Goal: Entertainment & Leisure: Consume media (video, audio)

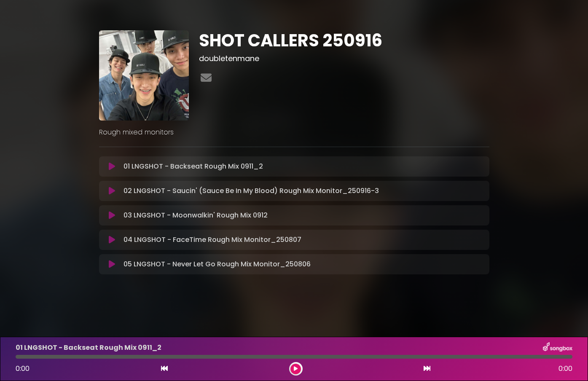
click at [109, 220] on div "03 LNGSHOT - Moonwalkin' Rough Mix 0912 Loading Track..." at bounding box center [294, 215] width 380 height 10
click at [111, 217] on icon at bounding box center [112, 215] width 6 height 8
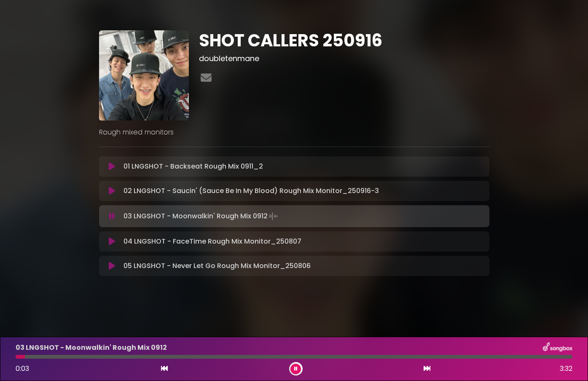
click at [298, 371] on button at bounding box center [296, 369] width 11 height 11
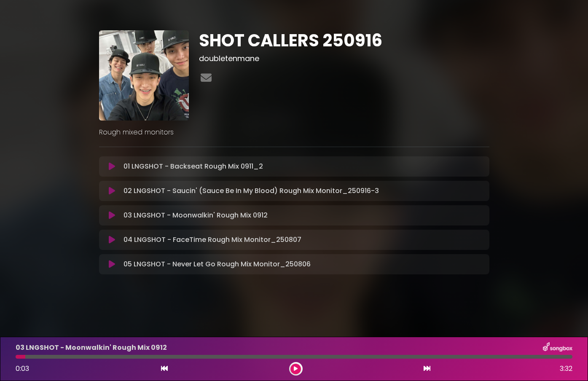
click at [110, 215] on icon at bounding box center [112, 215] width 6 height 8
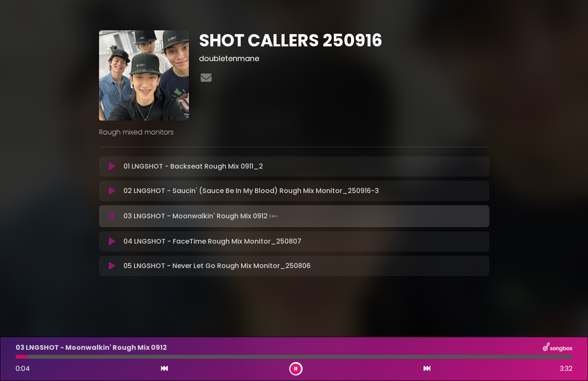
click at [110, 215] on icon at bounding box center [111, 216] width 5 height 8
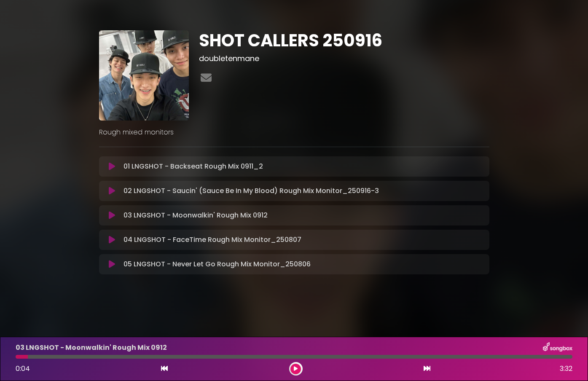
click at [113, 166] on icon at bounding box center [112, 166] width 6 height 8
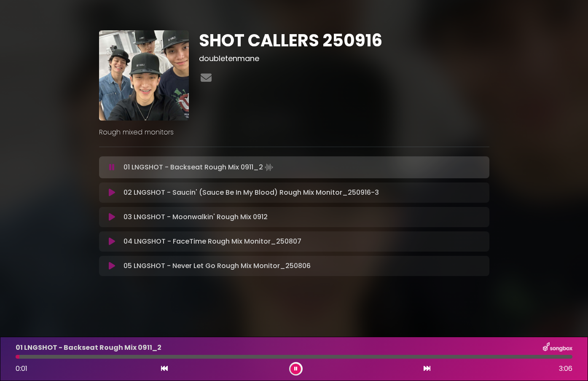
click at [291, 366] on button at bounding box center [296, 369] width 11 height 11
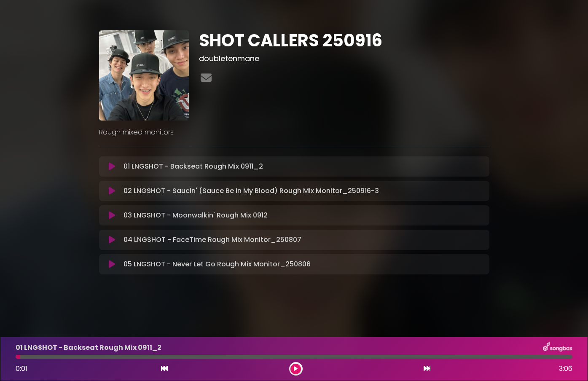
click at [116, 217] on button at bounding box center [112, 215] width 16 height 8
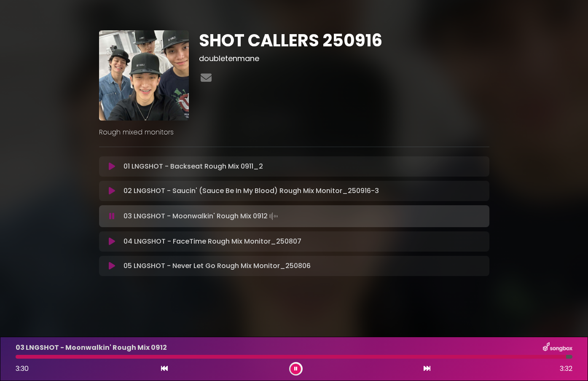
click at [108, 215] on button at bounding box center [112, 216] width 16 height 8
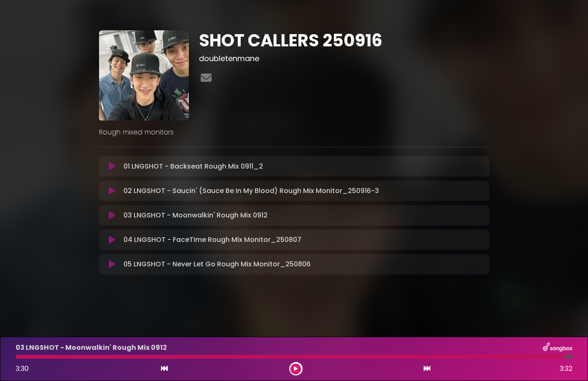
click at [74, 226] on div "SHOT CALLERS 250916 doubletenmane Rough mixed monitors" at bounding box center [294, 149] width 481 height 279
drag, startPoint x: 35, startPoint y: 224, endPoint x: 19, endPoint y: 346, distance: 123.3
click at [34, 224] on div "SHOT CALLERS 250916 doubletenmane" at bounding box center [294, 149] width 588 height 279
click at [111, 217] on icon at bounding box center [112, 215] width 6 height 8
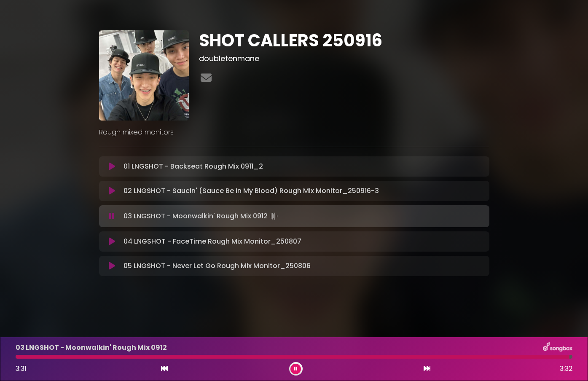
click at [110, 215] on icon at bounding box center [111, 216] width 5 height 8
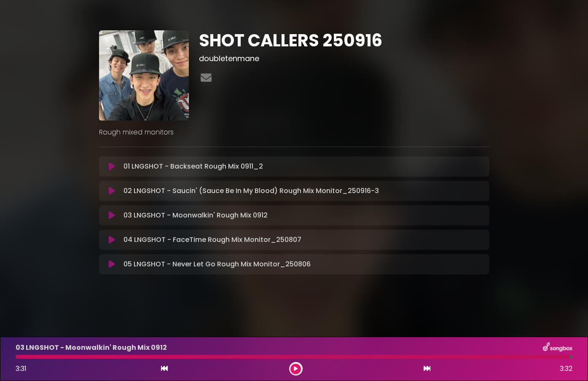
click at [112, 215] on icon at bounding box center [112, 215] width 6 height 8
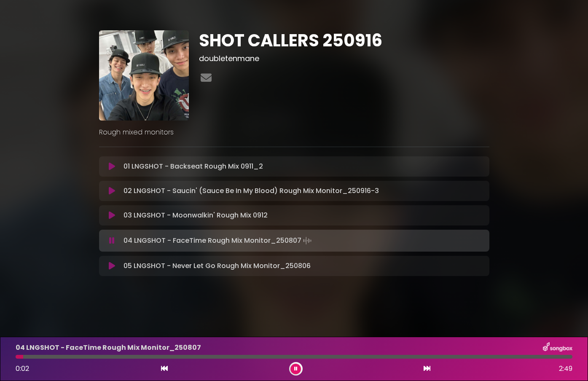
click at [108, 239] on button at bounding box center [112, 241] width 16 height 8
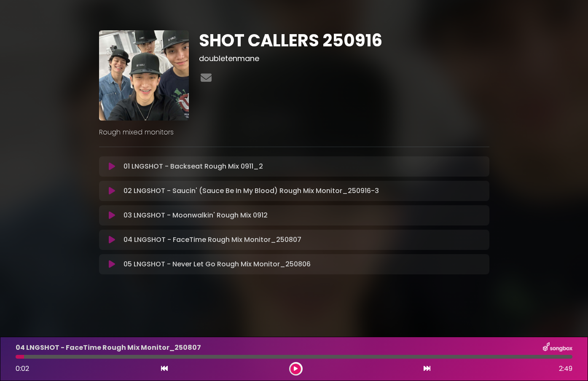
click at [113, 217] on icon at bounding box center [112, 215] width 6 height 8
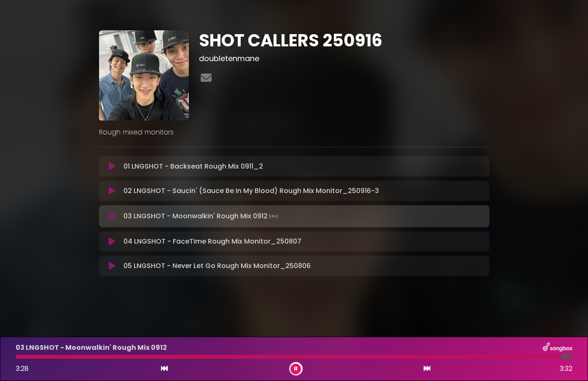
click at [294, 367] on icon at bounding box center [295, 368] width 3 height 5
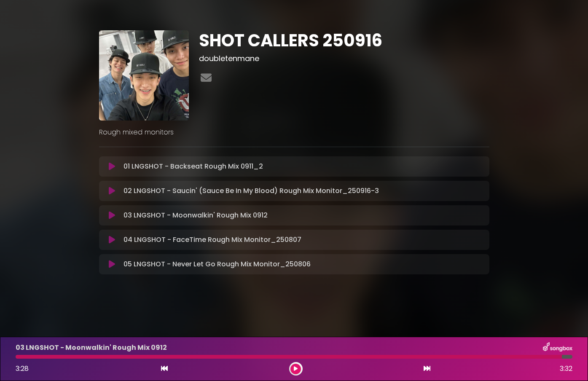
drag, startPoint x: 35, startPoint y: 360, endPoint x: 13, endPoint y: 361, distance: 21.9
click at [13, 360] on div "03 LNGSHOT - Moonwalkin' Rough Mix 0912 3:28 3:32" at bounding box center [294, 358] width 567 height 33
click at [22, 358] on div at bounding box center [289, 357] width 547 height 4
click at [23, 358] on div at bounding box center [289, 357] width 547 height 4
click at [560, 359] on div "03 LNGSHOT - Moonwalkin' Rough Mix 0912 3:28 3:32" at bounding box center [294, 358] width 567 height 33
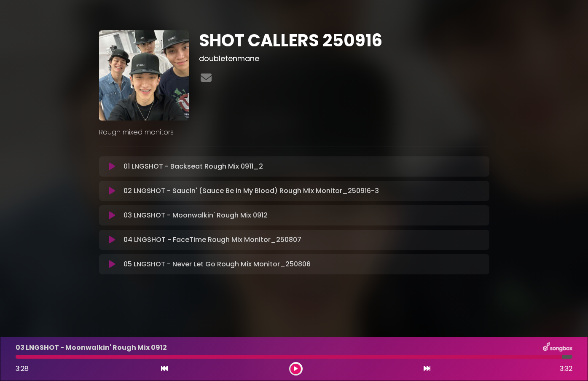
click at [295, 372] on button at bounding box center [296, 369] width 11 height 11
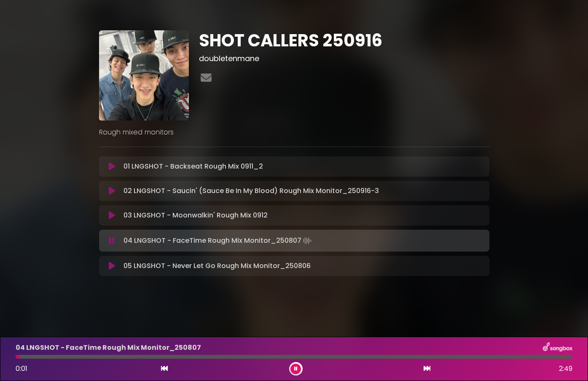
click at [299, 366] on button at bounding box center [296, 369] width 11 height 11
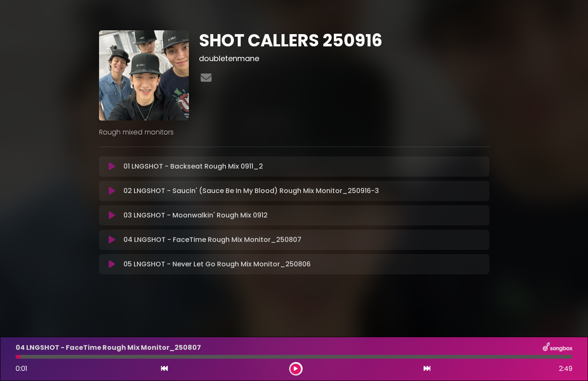
click at [113, 220] on div "03 LNGSHOT - Moonwalkin' Rough Mix 0912 Loading Track..." at bounding box center [294, 215] width 380 height 10
click at [113, 215] on icon at bounding box center [112, 215] width 6 height 8
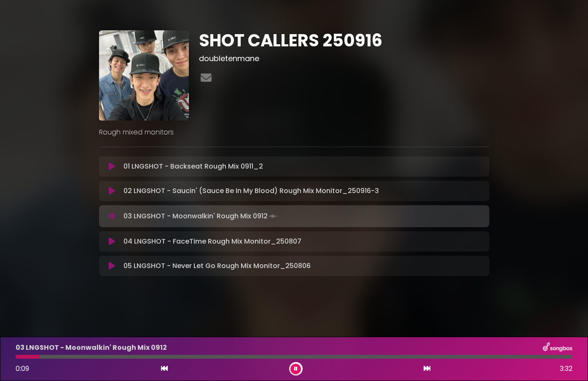
click at [296, 369] on icon at bounding box center [295, 368] width 3 height 5
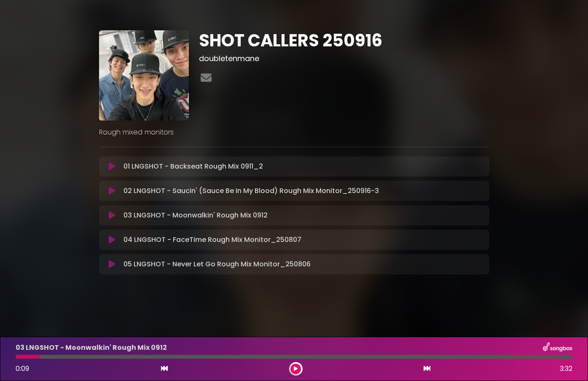
click at [19, 358] on div at bounding box center [28, 357] width 24 height 4
click at [295, 367] on icon at bounding box center [296, 368] width 4 height 5
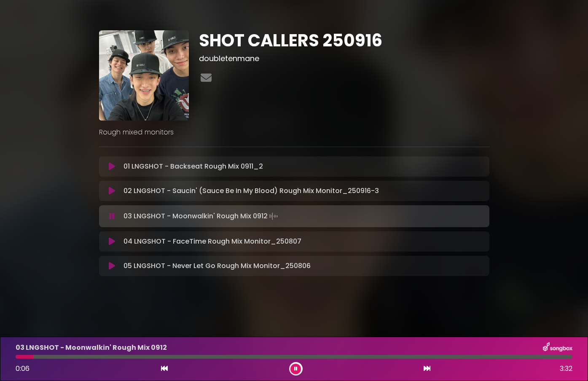
click at [295, 367] on icon at bounding box center [295, 368] width 3 height 5
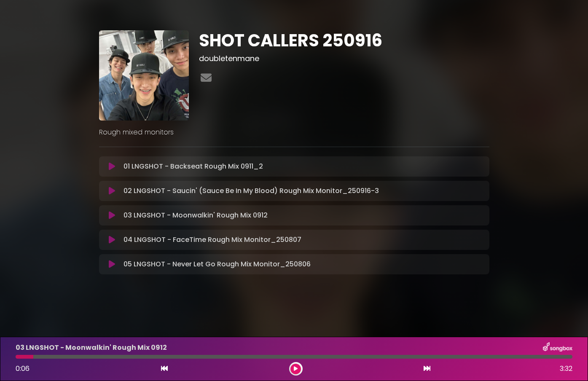
click at [17, 358] on div at bounding box center [25, 357] width 18 height 4
click at [295, 369] on icon at bounding box center [296, 368] width 4 height 5
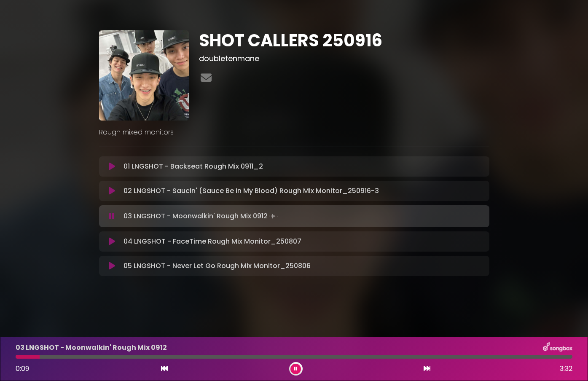
click at [295, 369] on icon at bounding box center [295, 368] width 3 height 5
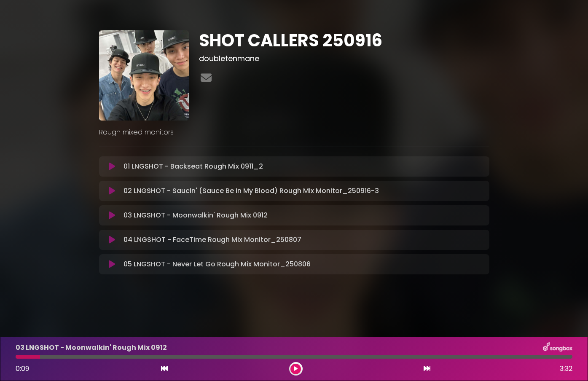
click at [17, 358] on div at bounding box center [28, 357] width 24 height 4
click at [293, 367] on button at bounding box center [296, 369] width 11 height 11
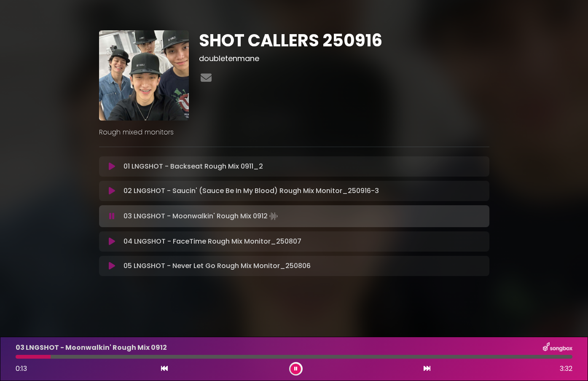
click at [293, 367] on button at bounding box center [296, 369] width 11 height 11
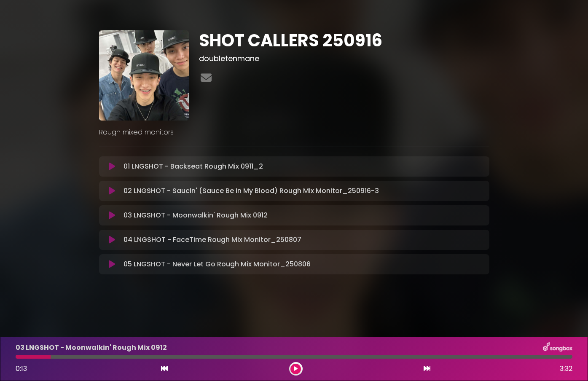
click at [18, 358] on div at bounding box center [33, 357] width 35 height 4
click at [296, 372] on button at bounding box center [296, 369] width 11 height 11
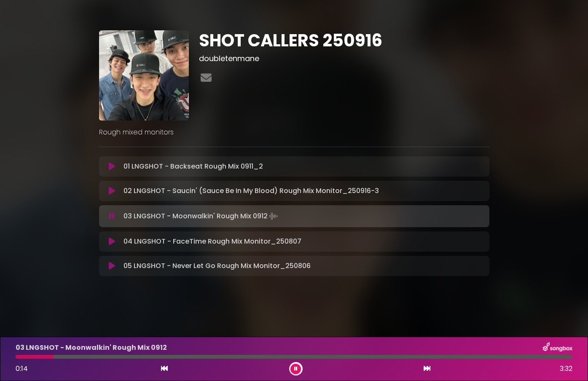
click at [296, 372] on button at bounding box center [296, 369] width 11 height 11
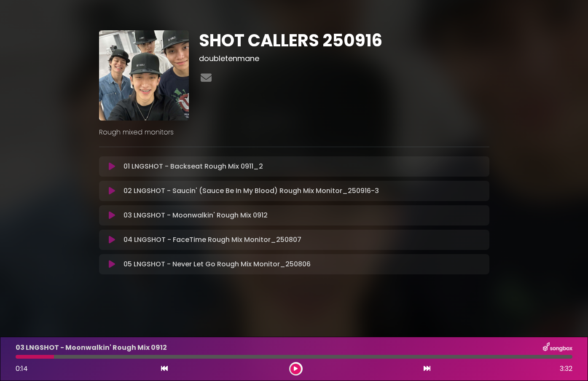
click at [22, 358] on div at bounding box center [35, 357] width 38 height 4
drag, startPoint x: 19, startPoint y: 358, endPoint x: 314, endPoint y: 363, distance: 294.8
click at [19, 358] on div at bounding box center [35, 357] width 38 height 4
click at [296, 367] on icon at bounding box center [296, 368] width 4 height 5
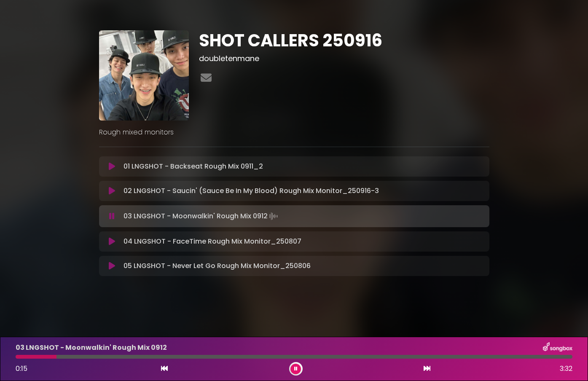
click at [296, 367] on icon at bounding box center [295, 368] width 3 height 5
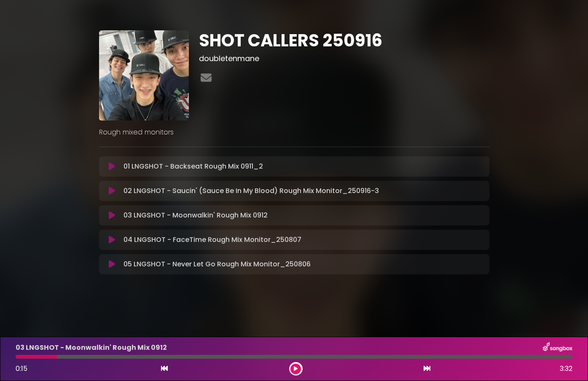
drag, startPoint x: 19, startPoint y: 358, endPoint x: 75, endPoint y: 359, distance: 56.5
click at [19, 358] on div at bounding box center [36, 357] width 41 height 4
click at [296, 367] on icon at bounding box center [296, 368] width 4 height 5
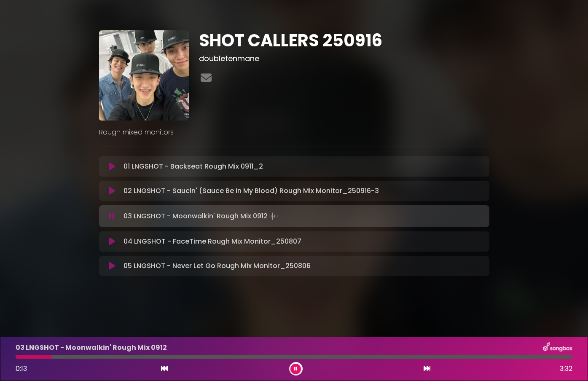
click at [296, 367] on icon at bounding box center [295, 368] width 3 height 5
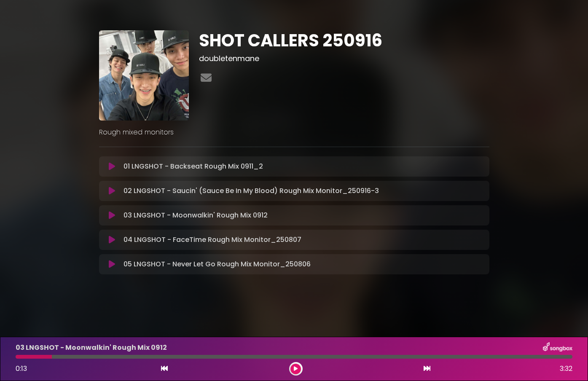
click at [17, 358] on div at bounding box center [34, 357] width 36 height 4
click at [299, 368] on button at bounding box center [296, 369] width 11 height 11
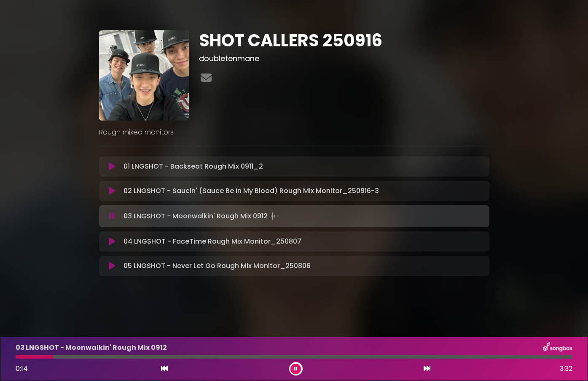
click at [299, 368] on button at bounding box center [296, 369] width 11 height 11
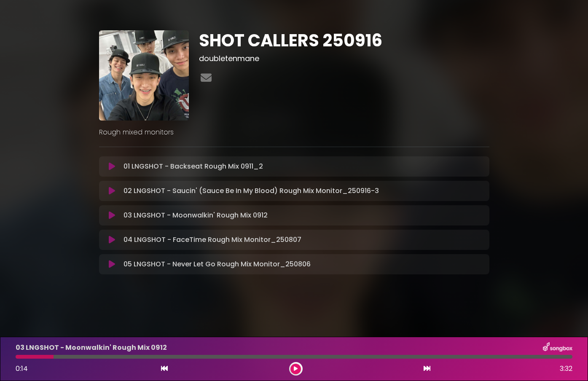
click at [19, 358] on div at bounding box center [35, 357] width 38 height 4
click at [18, 358] on div at bounding box center [35, 357] width 38 height 4
click at [37, 357] on div at bounding box center [35, 357] width 38 height 4
click at [298, 367] on button at bounding box center [296, 369] width 11 height 11
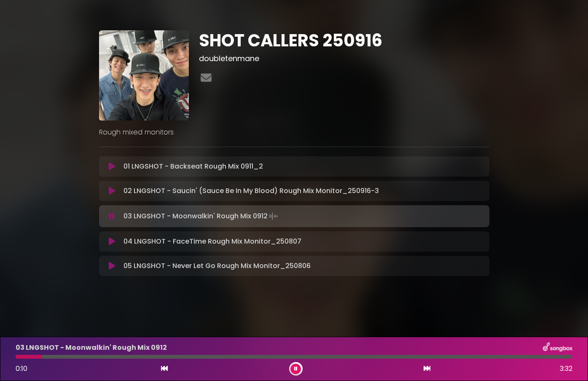
click at [22, 356] on div at bounding box center [29, 357] width 27 height 4
click at [296, 368] on icon at bounding box center [295, 368] width 3 height 5
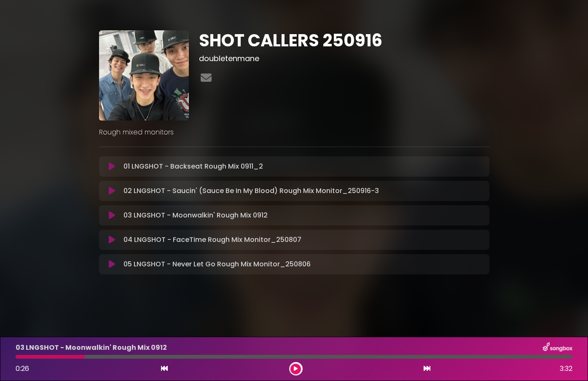
click at [20, 358] on div at bounding box center [50, 357] width 69 height 4
click at [291, 367] on button at bounding box center [296, 369] width 11 height 11
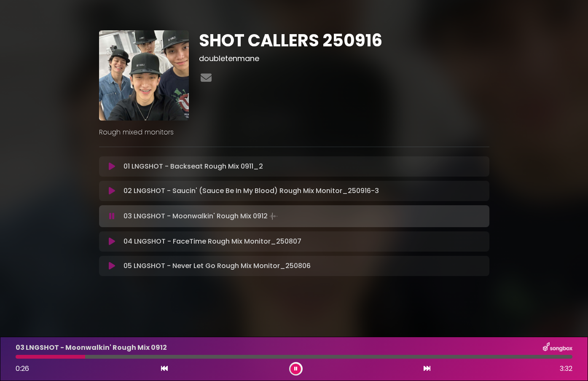
click at [291, 367] on button at bounding box center [296, 369] width 11 height 11
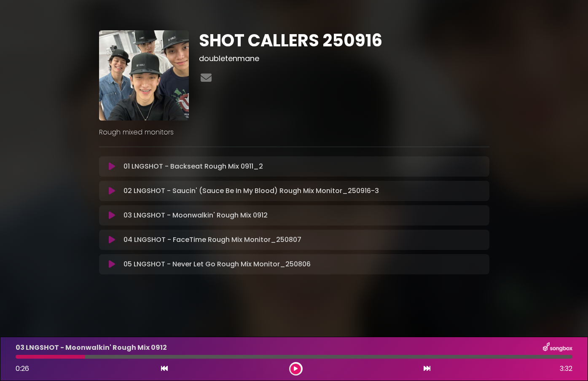
click at [17, 358] on div at bounding box center [51, 357] width 70 height 4
click at [292, 372] on button at bounding box center [296, 369] width 11 height 11
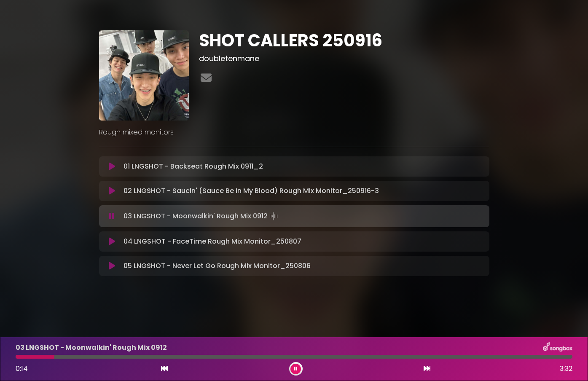
click at [296, 370] on icon at bounding box center [295, 368] width 3 height 5
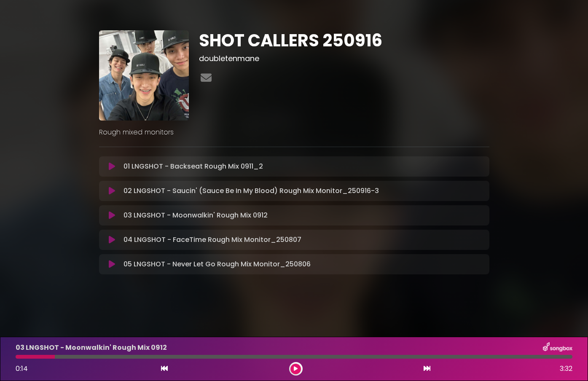
click at [19, 358] on div at bounding box center [35, 357] width 39 height 4
click at [296, 370] on icon at bounding box center [296, 368] width 4 height 5
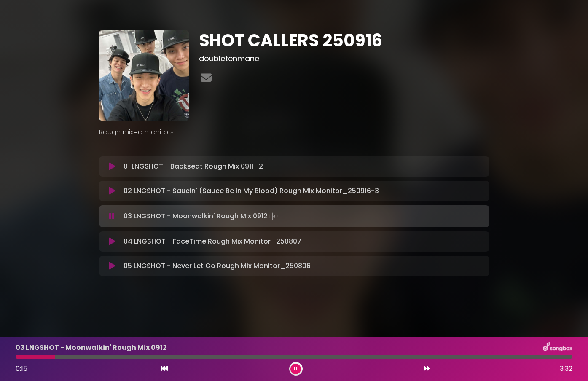
click at [291, 364] on button at bounding box center [296, 369] width 11 height 11
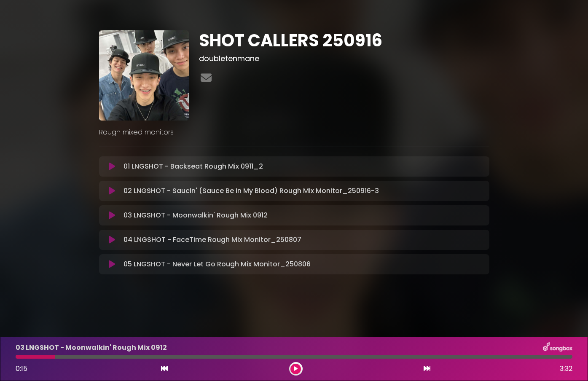
click at [17, 358] on div at bounding box center [36, 357] width 40 height 4
click at [294, 373] on button at bounding box center [296, 369] width 11 height 11
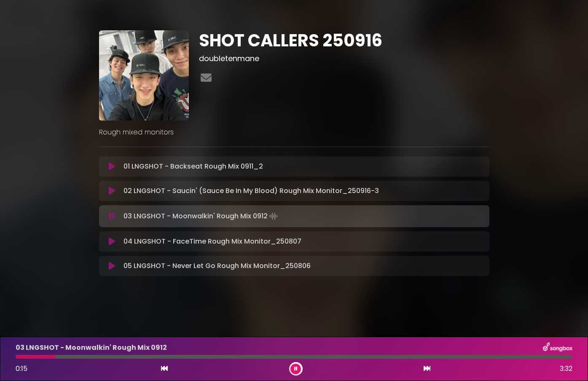
click at [294, 373] on button at bounding box center [296, 369] width 11 height 11
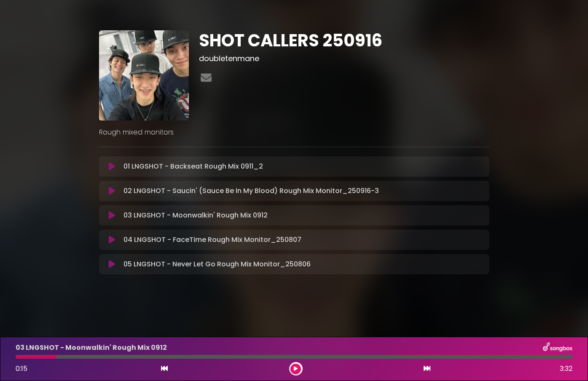
click at [18, 358] on div at bounding box center [36, 357] width 41 height 4
click at [301, 370] on button at bounding box center [296, 369] width 11 height 11
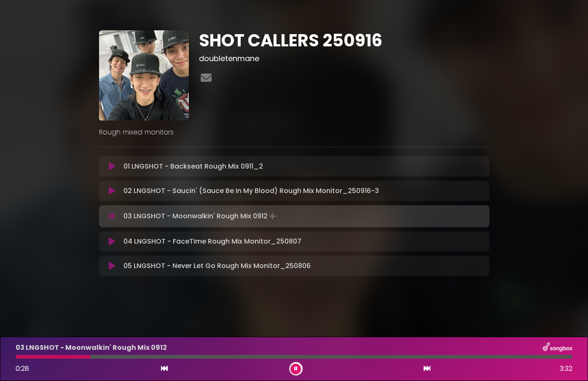
click at [301, 370] on button at bounding box center [296, 369] width 11 height 11
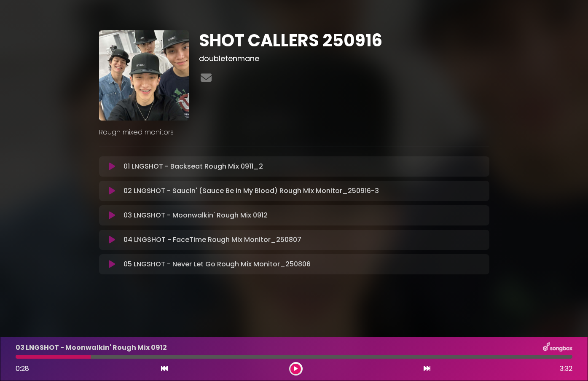
click at [18, 359] on div "03 LNGSHOT - Moonwalkin' Rough Mix 0912 0:28 3:32" at bounding box center [294, 358] width 567 height 33
click at [296, 368] on icon at bounding box center [296, 368] width 4 height 5
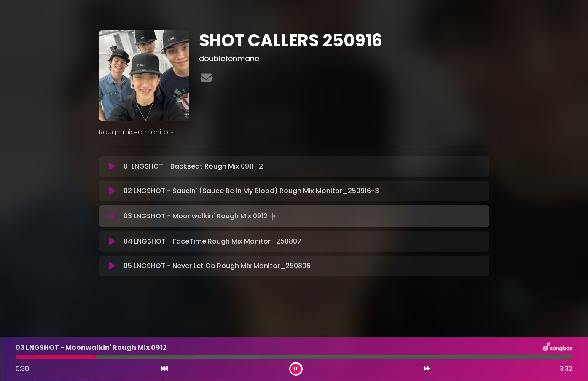
click at [17, 358] on div at bounding box center [56, 357] width 81 height 4
click at [291, 365] on button at bounding box center [296, 369] width 11 height 11
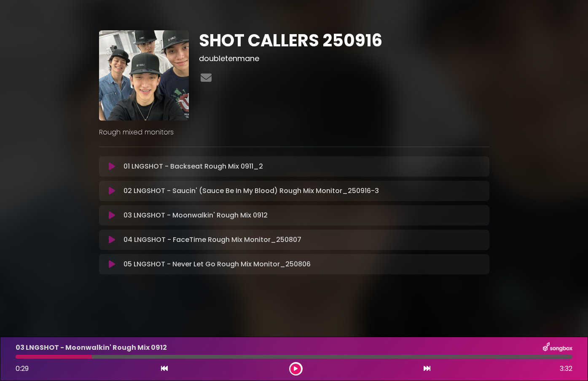
click at [17, 358] on div at bounding box center [54, 357] width 76 height 4
click at [291, 370] on button at bounding box center [296, 369] width 11 height 11
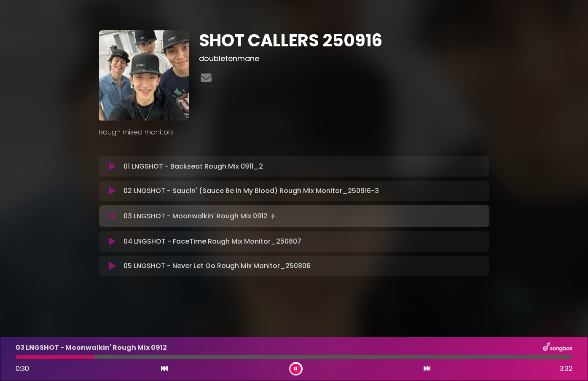
click at [291, 370] on button at bounding box center [296, 369] width 11 height 11
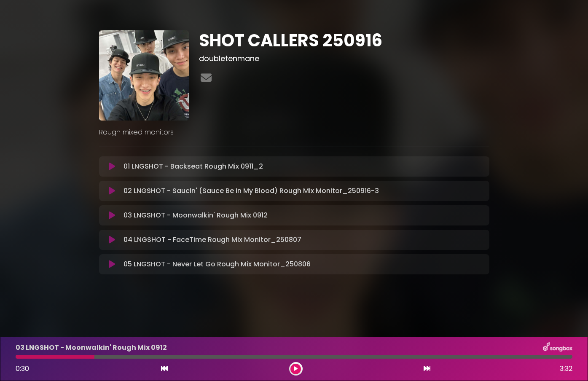
click at [70, 357] on div at bounding box center [55, 357] width 79 height 4
click at [60, 359] on div "03 LNGSHOT - Moonwalkin' Rough Mix 0912 0:30 3:32" at bounding box center [294, 358] width 567 height 33
click at [56, 359] on div "03 LNGSHOT - Moonwalkin' Rough Mix 0912 0:30 3:32" at bounding box center [294, 358] width 567 height 33
click at [25, 358] on div at bounding box center [55, 357] width 79 height 4
click at [32, 358] on div at bounding box center [55, 357] width 79 height 4
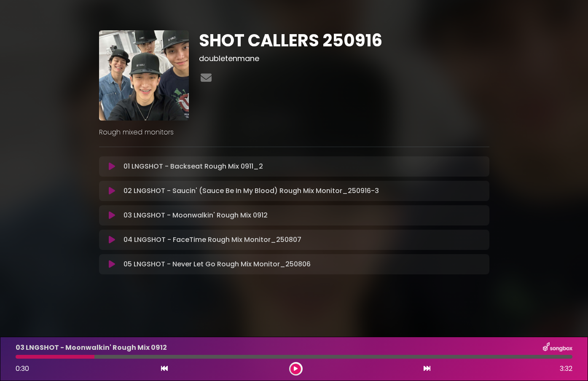
click at [296, 372] on button at bounding box center [296, 369] width 11 height 11
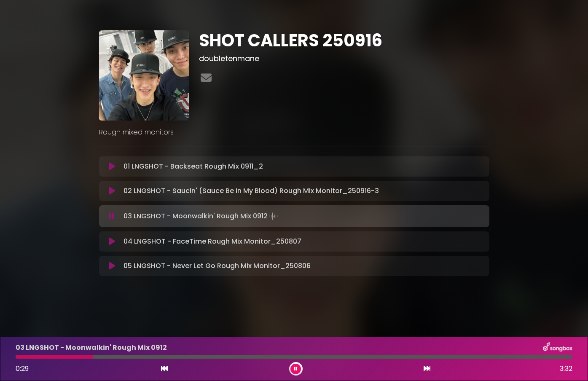
click at [292, 367] on button at bounding box center [296, 369] width 11 height 11
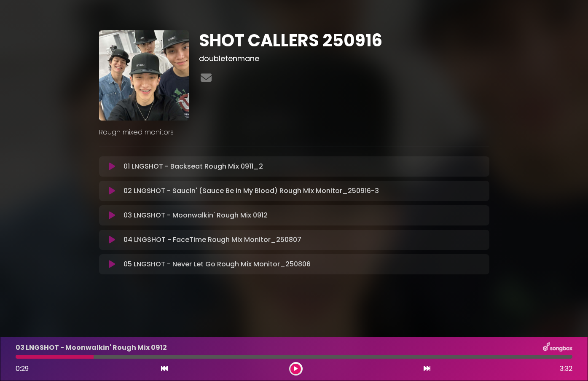
click at [38, 358] on div at bounding box center [55, 357] width 78 height 4
click at [303, 369] on div "0:29 3:32" at bounding box center [294, 368] width 567 height 13
click at [297, 370] on icon at bounding box center [296, 368] width 4 height 5
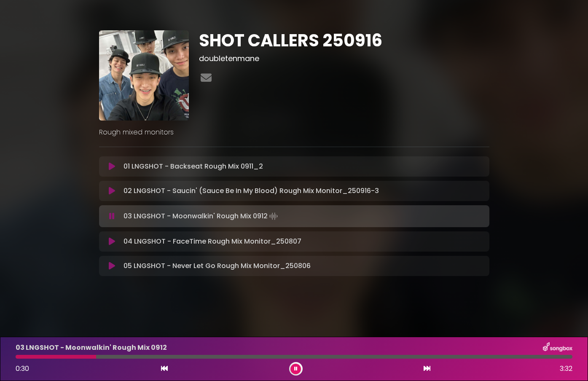
click at [293, 369] on button at bounding box center [296, 369] width 11 height 11
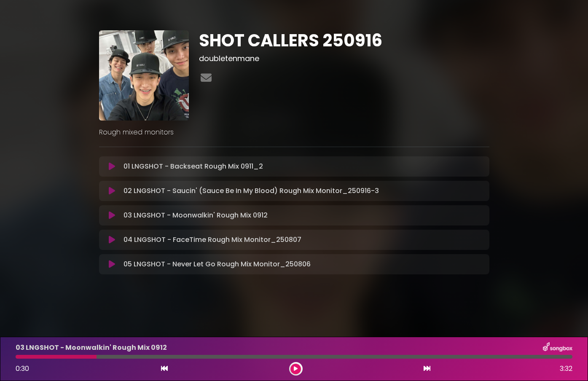
click at [19, 358] on div at bounding box center [56, 357] width 81 height 4
drag, startPoint x: 291, startPoint y: 368, endPoint x: 227, endPoint y: 359, distance: 65.1
click at [291, 368] on button at bounding box center [296, 369] width 11 height 11
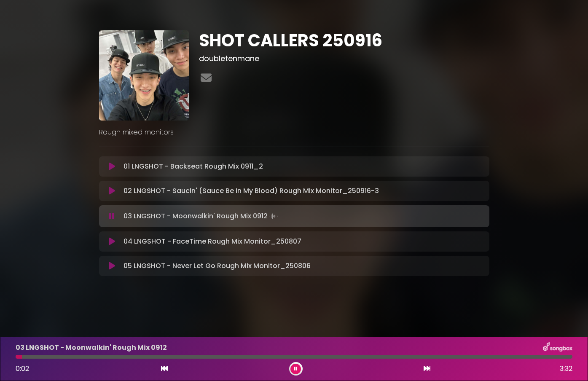
click at [17, 357] on div at bounding box center [19, 357] width 6 height 4
click at [302, 368] on div "0:31 3:32" at bounding box center [294, 368] width 567 height 13
click at [299, 368] on button at bounding box center [296, 369] width 11 height 11
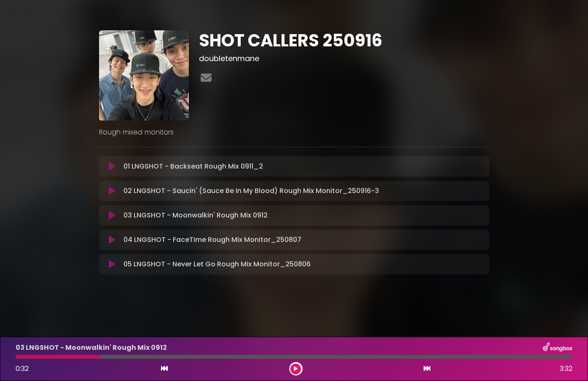
click at [18, 358] on div at bounding box center [58, 357] width 84 height 4
click at [292, 372] on button at bounding box center [296, 369] width 11 height 11
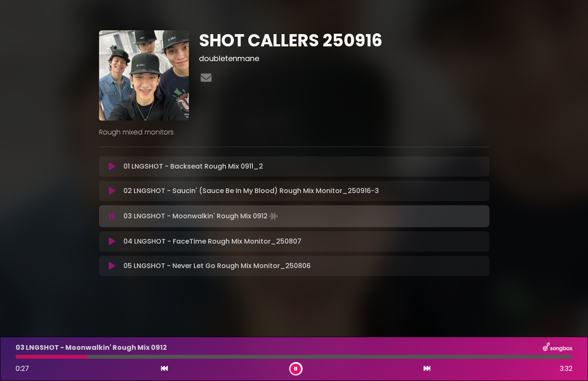
click at [291, 364] on button at bounding box center [296, 369] width 11 height 11
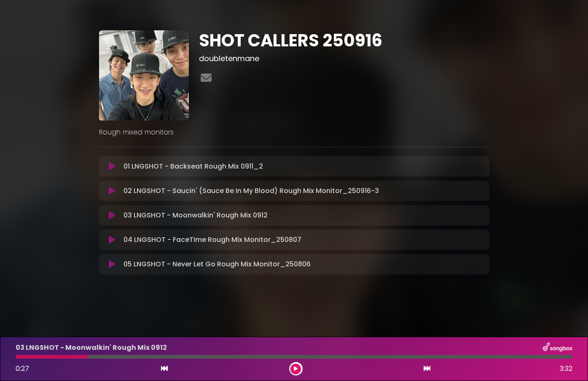
click at [18, 358] on div at bounding box center [52, 357] width 72 height 4
click at [40, 359] on div "03 LNGSHOT - Moonwalkin' Rough Mix 0912 0:27 3:32" at bounding box center [294, 358] width 567 height 33
click at [292, 368] on button at bounding box center [296, 369] width 11 height 11
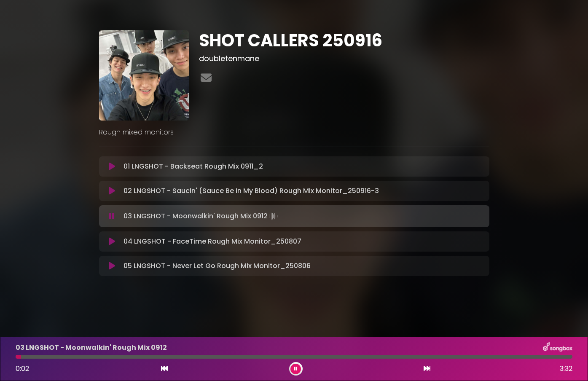
click at [52, 359] on div "03 LNGSHOT - Moonwalkin' Rough Mix 0912 0:02 3:32" at bounding box center [294, 358] width 567 height 33
click at [54, 357] on div at bounding box center [294, 357] width 557 height 4
click at [294, 365] on button at bounding box center [296, 369] width 11 height 11
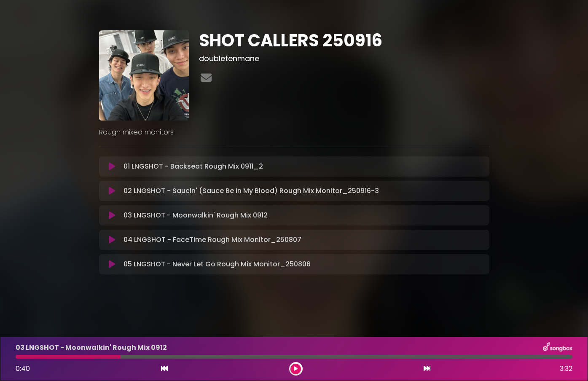
click at [65, 358] on div at bounding box center [68, 357] width 105 height 4
click at [299, 371] on button at bounding box center [296, 369] width 11 height 11
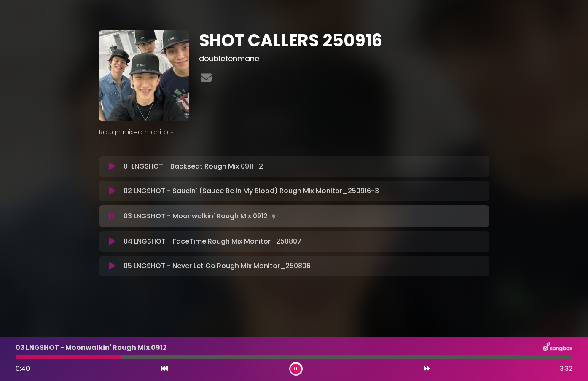
click at [294, 371] on button at bounding box center [296, 369] width 11 height 11
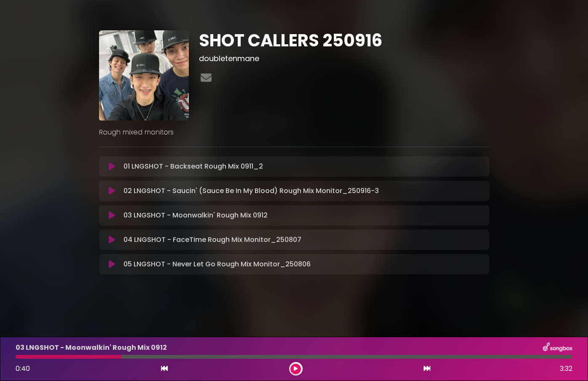
click at [64, 358] on div at bounding box center [69, 357] width 106 height 4
drag, startPoint x: 295, startPoint y: 367, endPoint x: 43, endPoint y: 380, distance: 253.0
click at [51, 381] on html "× SHOT CALLERS 250916 doubletenmane" at bounding box center [294, 190] width 588 height 381
click at [17, 358] on div at bounding box center [69, 357] width 106 height 4
click at [294, 369] on icon at bounding box center [296, 368] width 4 height 5
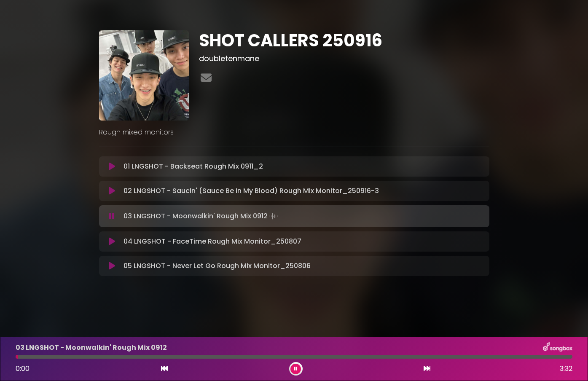
click at [294, 369] on icon at bounding box center [295, 368] width 3 height 5
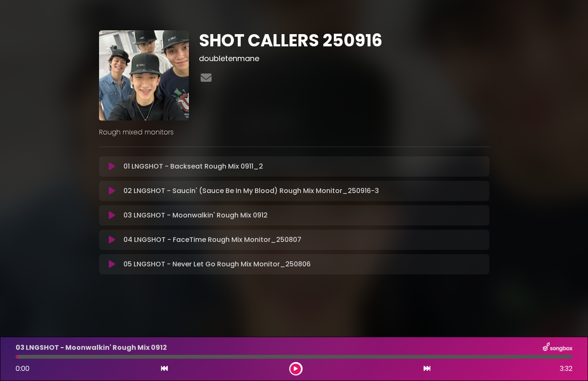
click at [294, 369] on icon at bounding box center [296, 368] width 4 height 5
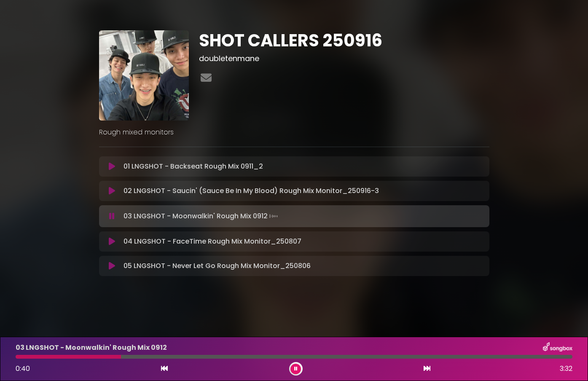
click at [294, 369] on icon at bounding box center [295, 368] width 3 height 5
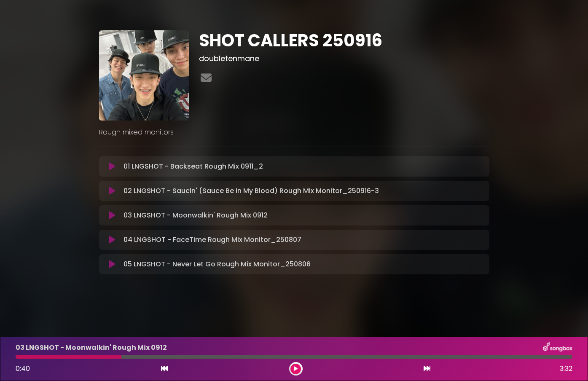
click at [18, 358] on div at bounding box center [69, 357] width 106 height 4
click at [63, 358] on div at bounding box center [69, 357] width 106 height 4
click at [18, 358] on div at bounding box center [69, 357] width 106 height 4
click at [296, 367] on icon at bounding box center [296, 368] width 4 height 5
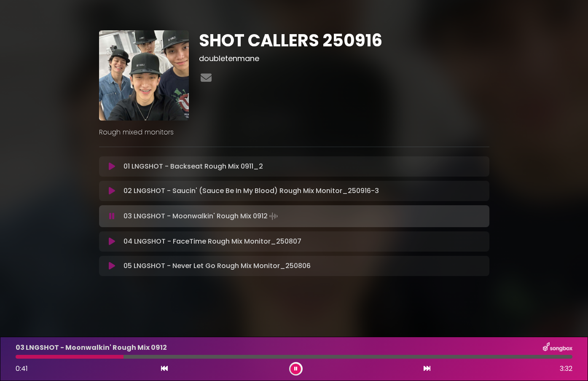
click at [291, 364] on button at bounding box center [296, 369] width 11 height 11
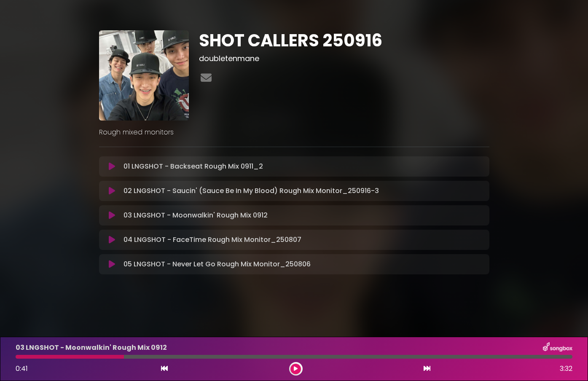
click at [17, 358] on div at bounding box center [70, 357] width 108 height 4
click at [296, 369] on icon at bounding box center [296, 368] width 4 height 5
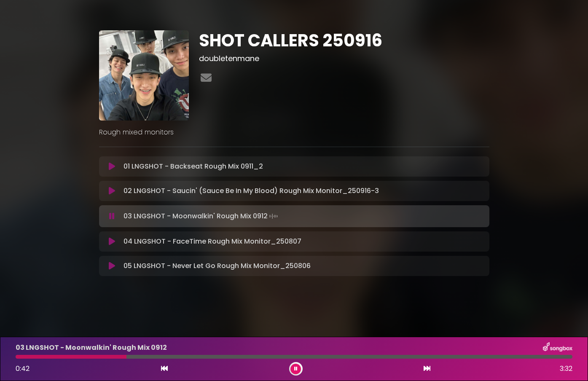
click at [291, 364] on button at bounding box center [296, 369] width 11 height 11
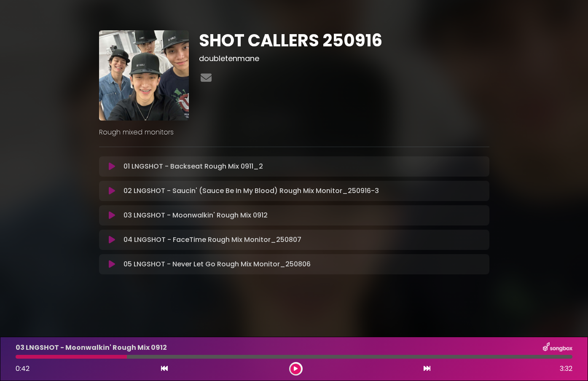
click at [18, 358] on div at bounding box center [71, 357] width 111 height 4
click at [17, 358] on div at bounding box center [71, 357] width 111 height 4
click at [297, 370] on icon at bounding box center [296, 368] width 4 height 5
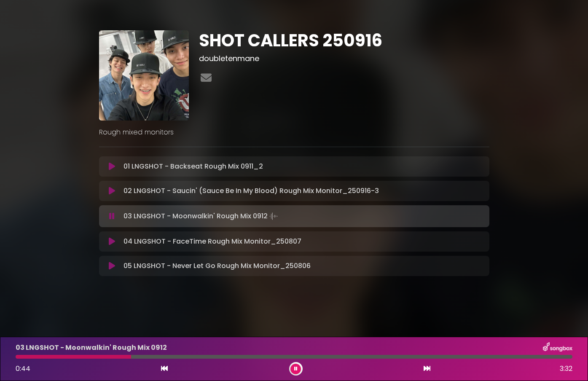
click at [291, 364] on button at bounding box center [296, 369] width 11 height 11
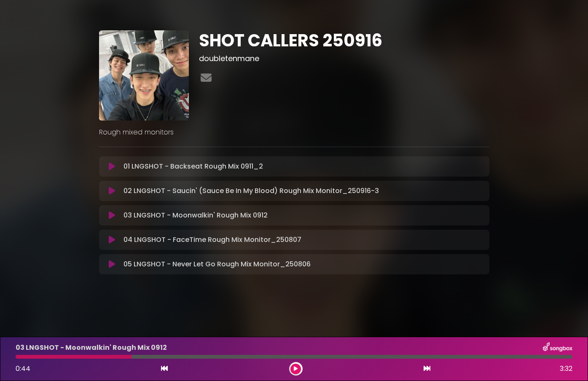
click at [65, 358] on div at bounding box center [74, 357] width 116 height 4
click at [18, 359] on div "03 LNGSHOT - Moonwalkin' Rough Mix 0912 0:44 3:32" at bounding box center [294, 358] width 567 height 33
click at [18, 358] on div at bounding box center [74, 357] width 116 height 4
click at [291, 372] on button at bounding box center [296, 369] width 11 height 11
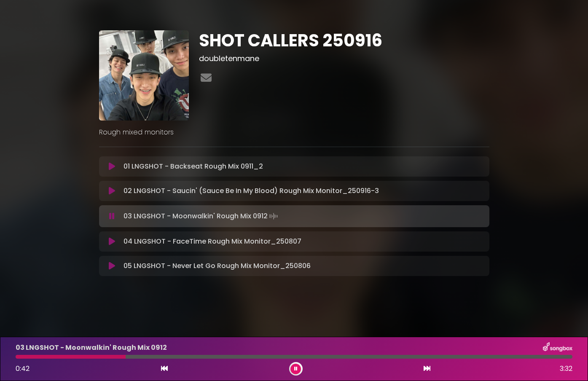
click at [290, 370] on div at bounding box center [295, 368] width 13 height 13
click at [294, 368] on icon at bounding box center [295, 368] width 3 height 5
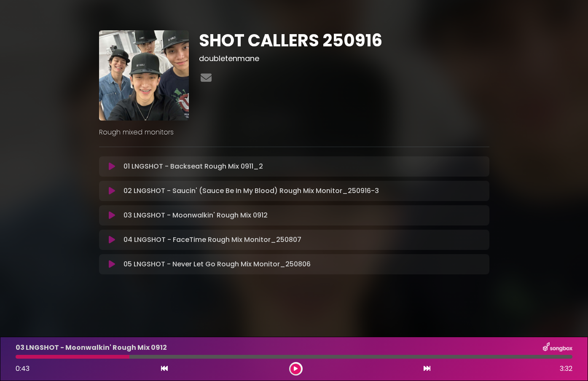
click at [64, 358] on div at bounding box center [73, 357] width 114 height 4
click at [295, 368] on icon at bounding box center [296, 368] width 4 height 5
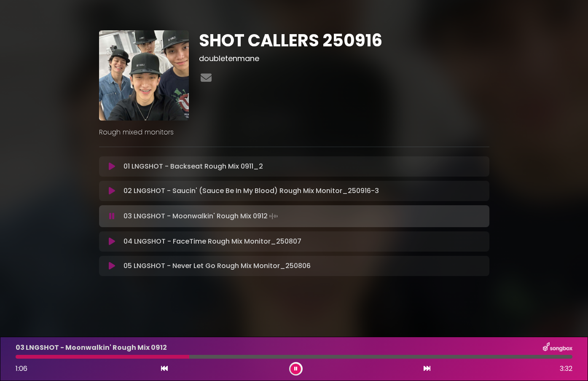
click at [291, 364] on button at bounding box center [296, 369] width 11 height 11
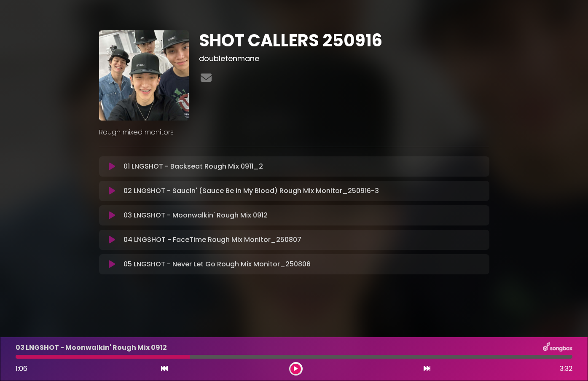
click at [110, 357] on div at bounding box center [103, 357] width 174 height 4
click at [294, 366] on button at bounding box center [296, 369] width 11 height 11
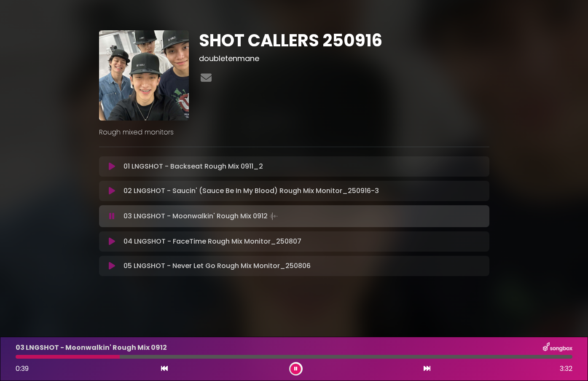
click at [294, 366] on button at bounding box center [296, 369] width 11 height 11
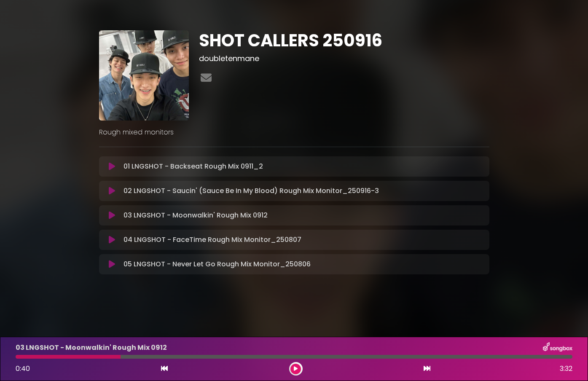
click at [101, 358] on div at bounding box center [68, 357] width 105 height 4
click at [296, 366] on icon at bounding box center [296, 368] width 4 height 5
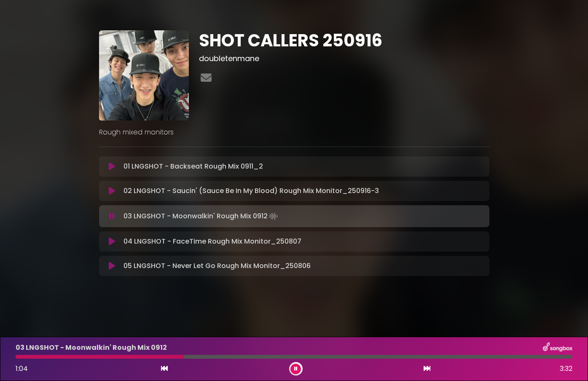
click at [291, 364] on button at bounding box center [296, 369] width 11 height 11
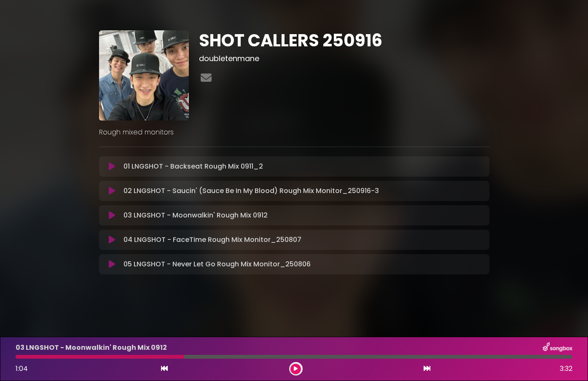
click at [119, 358] on div at bounding box center [100, 357] width 169 height 4
click at [297, 367] on icon at bounding box center [296, 368] width 4 height 5
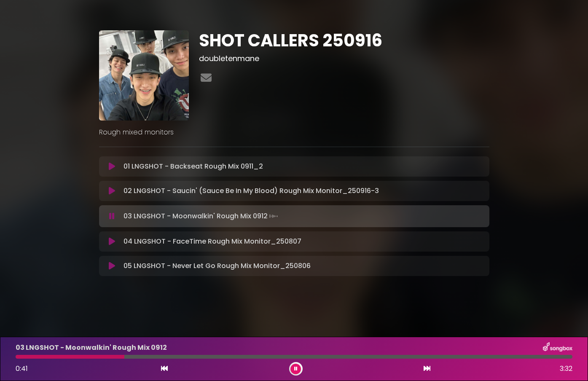
click at [105, 359] on div "03 LNGSHOT - Moonwalkin' Rough Mix 0912 0:41 3:32" at bounding box center [294, 358] width 567 height 33
click at [106, 358] on div at bounding box center [71, 357] width 110 height 4
click at [299, 365] on div at bounding box center [295, 368] width 13 height 13
click at [298, 366] on button at bounding box center [296, 369] width 11 height 11
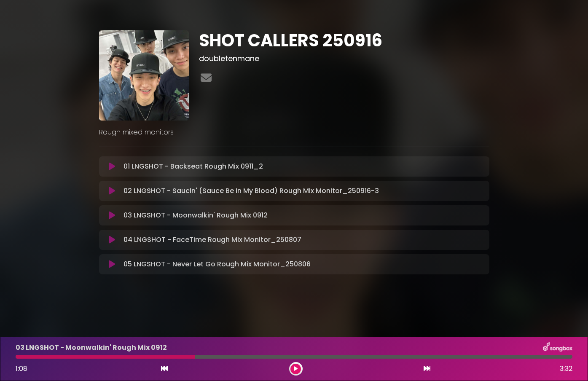
click at [109, 358] on div at bounding box center [105, 357] width 179 height 4
click at [19, 358] on div at bounding box center [105, 357] width 179 height 4
click at [18, 358] on div at bounding box center [105, 357] width 179 height 4
click at [150, 359] on div "03 LNGSHOT - Moonwalkin' Rough Mix 0912 1:08 3:32" at bounding box center [294, 358] width 567 height 33
click at [298, 371] on button at bounding box center [296, 369] width 11 height 11
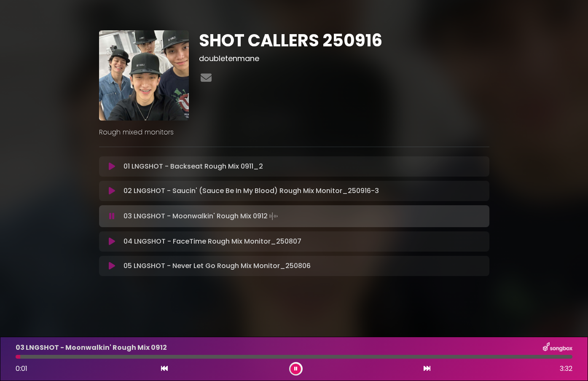
click at [154, 355] on div at bounding box center [294, 357] width 557 height 4
click at [154, 356] on div at bounding box center [85, 357] width 139 height 4
click at [168, 357] on div at bounding box center [294, 357] width 557 height 4
click at [294, 369] on button at bounding box center [296, 369] width 11 height 11
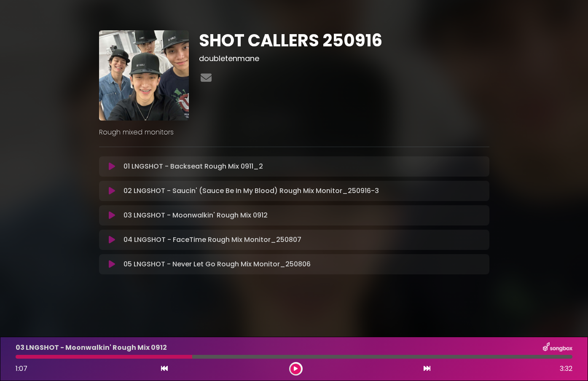
click at [162, 357] on div at bounding box center [104, 357] width 177 height 4
click at [298, 369] on button at bounding box center [296, 369] width 11 height 11
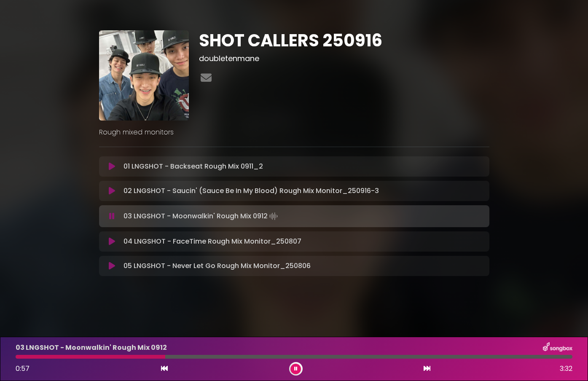
click at [156, 358] on div at bounding box center [91, 357] width 150 height 4
click at [300, 369] on button at bounding box center [296, 369] width 11 height 11
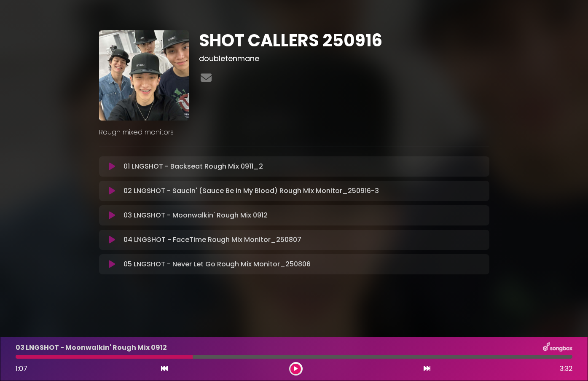
click at [164, 358] on div at bounding box center [104, 357] width 177 height 4
click at [295, 369] on icon at bounding box center [296, 368] width 4 height 5
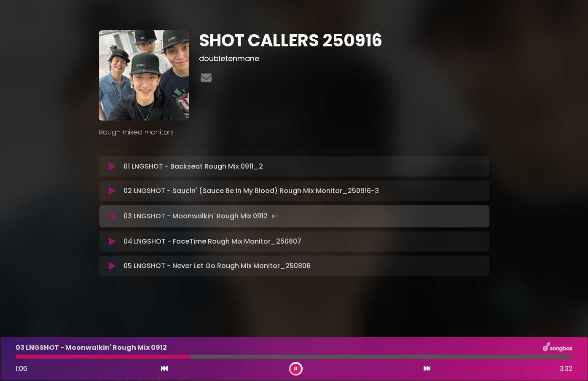
click at [295, 369] on icon at bounding box center [295, 368] width 3 height 5
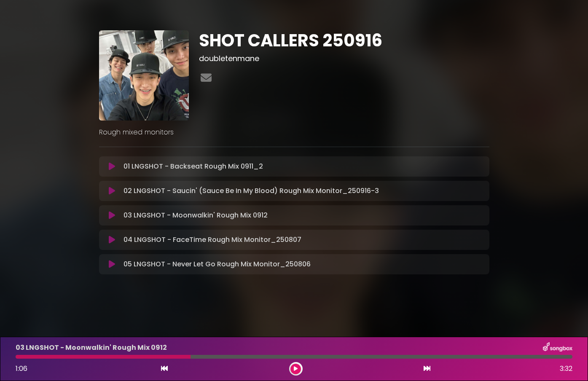
click at [295, 369] on icon at bounding box center [296, 368] width 4 height 5
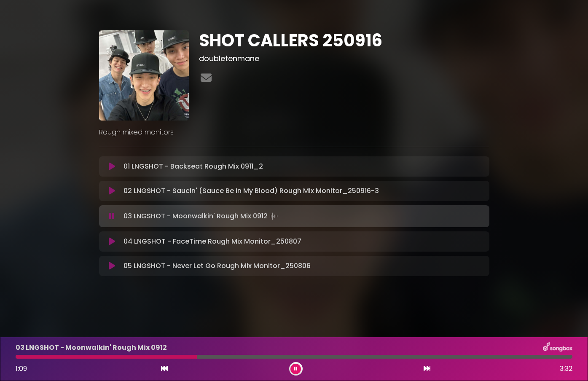
click at [166, 359] on div "03 LNGSHOT - Moonwalkin' Rough Mix 0912 1:09 3:32" at bounding box center [294, 358] width 567 height 33
click at [167, 358] on div at bounding box center [107, 357] width 183 height 4
click at [168, 358] on div at bounding box center [294, 357] width 557 height 4
click at [298, 368] on button at bounding box center [296, 369] width 11 height 11
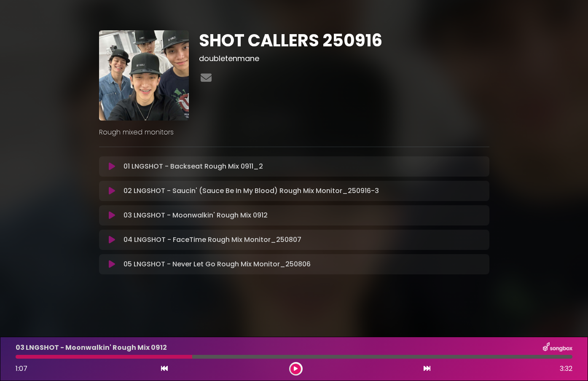
click at [166, 357] on div at bounding box center [104, 357] width 177 height 4
click at [298, 367] on button at bounding box center [296, 369] width 11 height 11
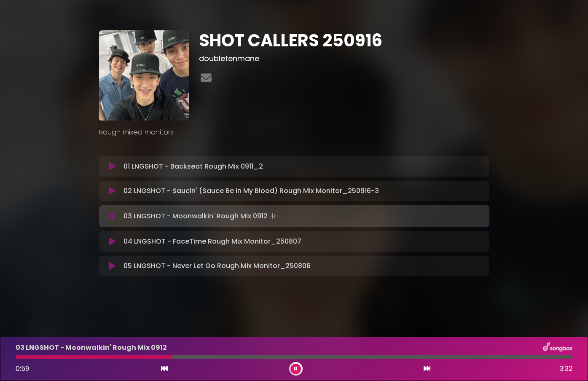
click at [162, 357] on div at bounding box center [94, 357] width 157 height 4
click at [295, 372] on button at bounding box center [296, 369] width 11 height 11
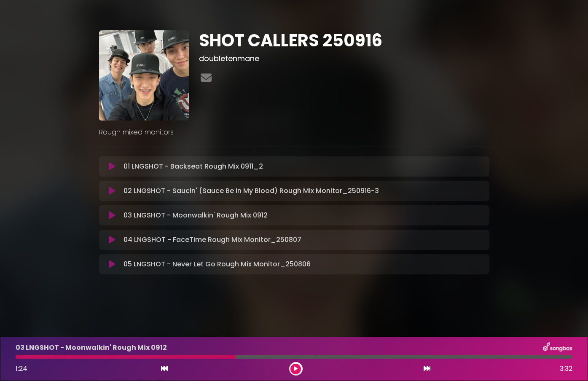
click at [164, 358] on div at bounding box center [126, 357] width 220 height 4
click at [297, 367] on icon at bounding box center [296, 368] width 4 height 5
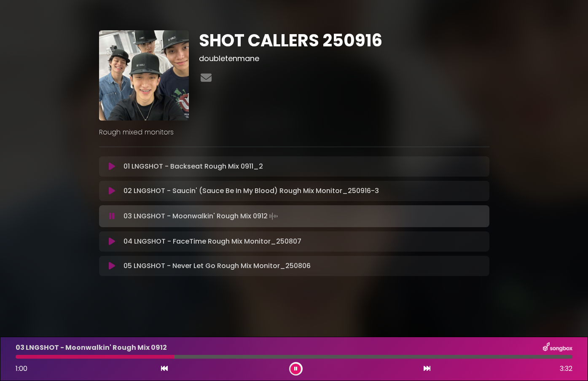
click at [297, 367] on icon at bounding box center [295, 368] width 3 height 5
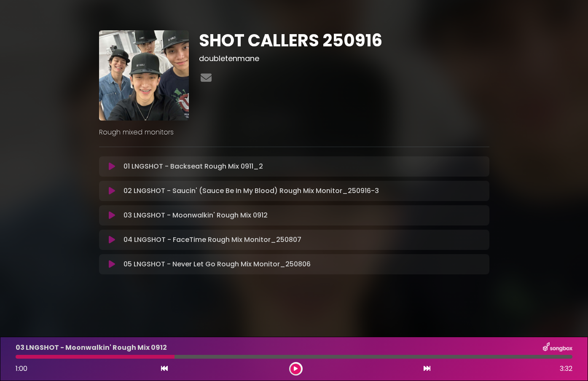
click at [164, 358] on div at bounding box center [95, 357] width 159 height 4
click at [292, 369] on button at bounding box center [296, 369] width 11 height 11
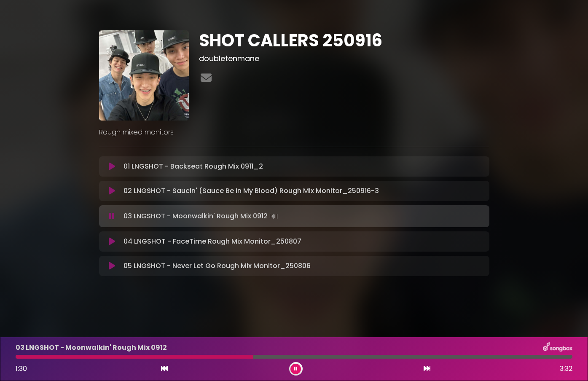
click at [292, 369] on button at bounding box center [296, 369] width 11 height 11
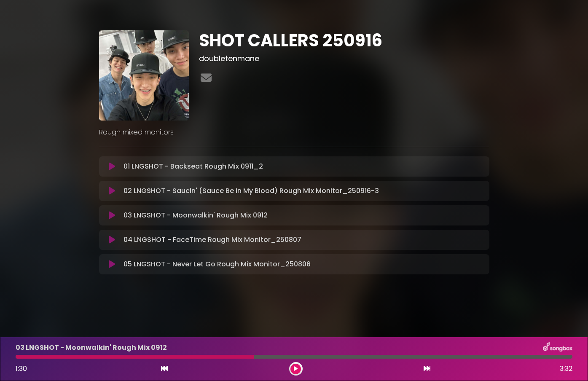
click at [165, 358] on div at bounding box center [135, 357] width 238 height 4
click at [298, 369] on button at bounding box center [296, 369] width 11 height 11
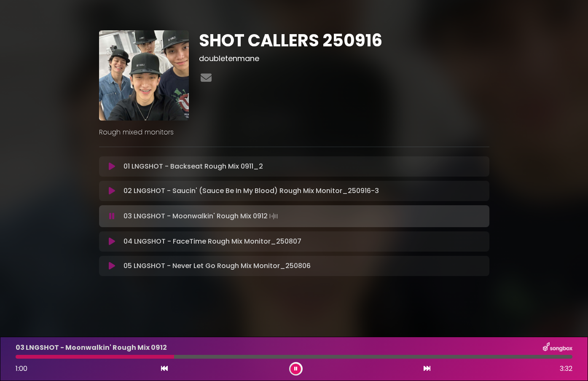
click at [162, 357] on div at bounding box center [95, 357] width 159 height 4
click at [158, 357] on div at bounding box center [90, 357] width 149 height 4
click at [293, 367] on button at bounding box center [296, 369] width 11 height 11
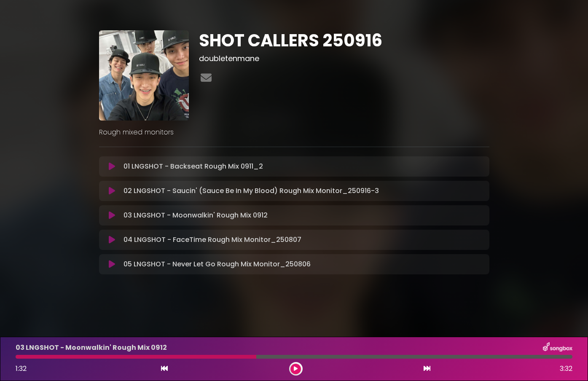
click at [165, 358] on div at bounding box center [136, 357] width 241 height 4
click at [296, 367] on icon at bounding box center [296, 368] width 4 height 5
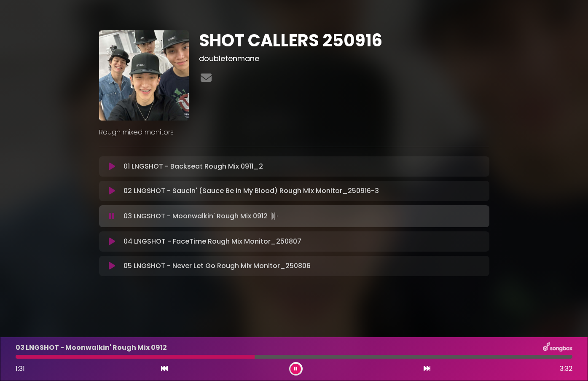
click at [296, 367] on icon at bounding box center [295, 368] width 3 height 5
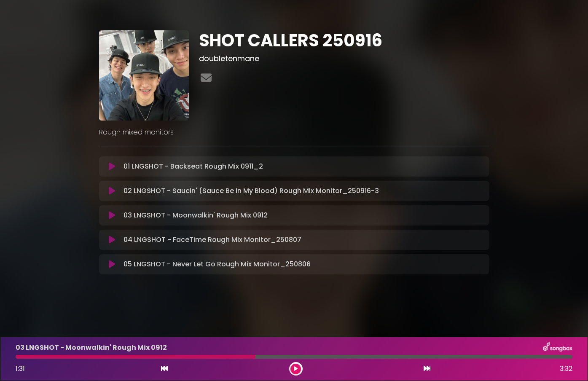
click at [165, 359] on div "03 LNGSHOT - Moonwalkin' Rough Mix 0912 1:31 3:32" at bounding box center [294, 358] width 567 height 33
click at [146, 355] on div at bounding box center [136, 357] width 240 height 4
click at [295, 368] on icon at bounding box center [296, 368] width 4 height 5
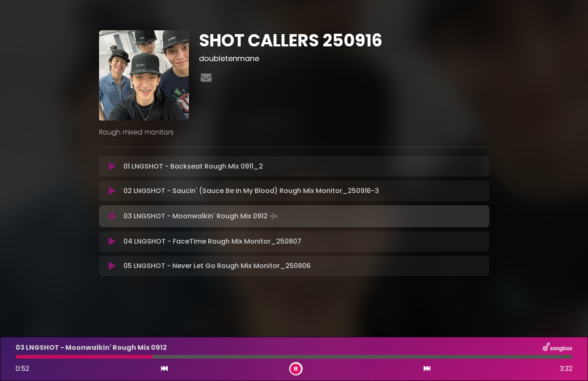
click at [170, 357] on div at bounding box center [294, 357] width 557 height 4
click at [186, 358] on div at bounding box center [294, 357] width 557 height 4
click at [297, 368] on icon at bounding box center [295, 368] width 3 height 5
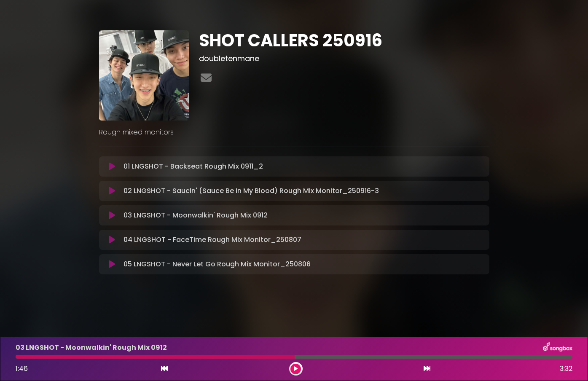
click at [203, 356] on div at bounding box center [155, 357] width 279 height 4
click at [189, 358] on div at bounding box center [155, 357] width 279 height 4
click at [298, 371] on button at bounding box center [296, 369] width 11 height 11
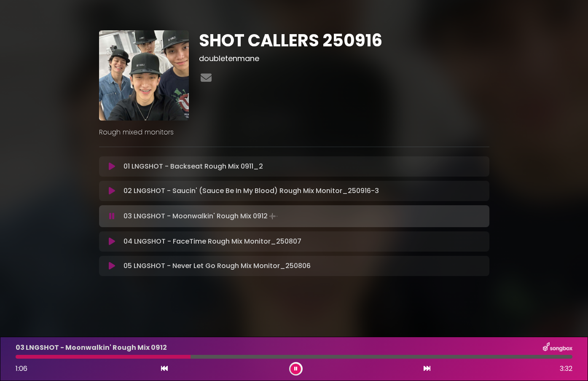
click at [298, 371] on button at bounding box center [296, 369] width 11 height 11
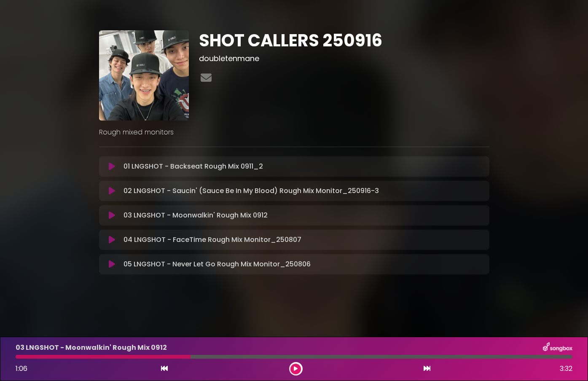
click at [199, 358] on div at bounding box center [294, 357] width 557 height 4
click at [294, 373] on button at bounding box center [296, 369] width 11 height 11
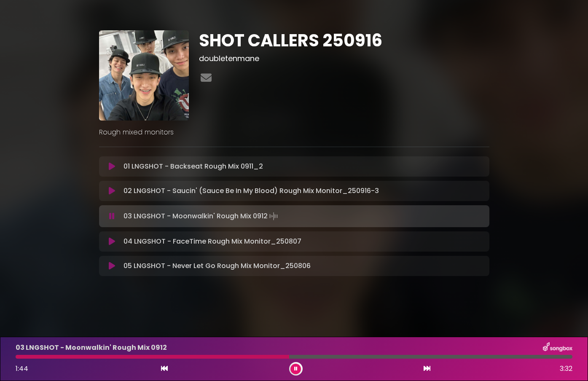
click at [296, 366] on icon at bounding box center [295, 368] width 3 height 5
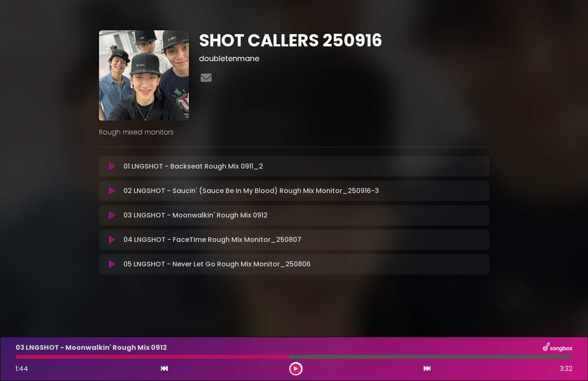
click at [197, 358] on div at bounding box center [153, 357] width 274 height 4
click at [299, 369] on button at bounding box center [296, 369] width 11 height 11
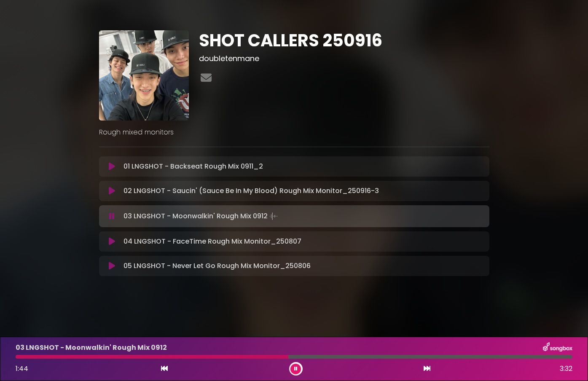
click at [297, 366] on button at bounding box center [296, 369] width 11 height 11
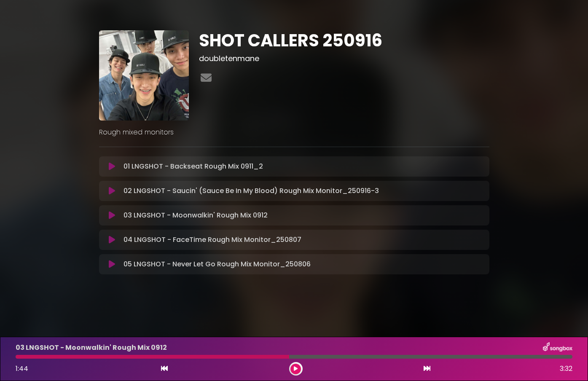
click at [210, 358] on div at bounding box center [153, 357] width 274 height 4
click at [299, 369] on button at bounding box center [296, 369] width 11 height 11
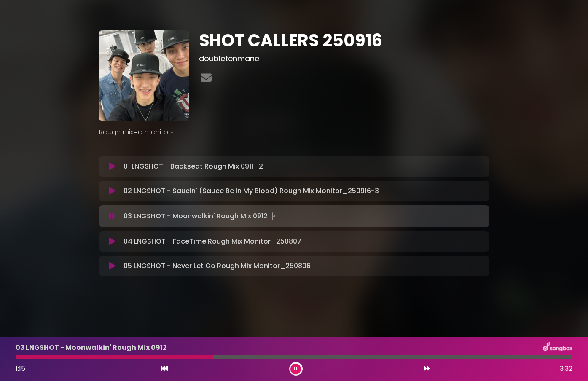
click at [198, 357] on div at bounding box center [114, 357] width 197 height 4
click at [295, 370] on icon at bounding box center [295, 368] width 3 height 5
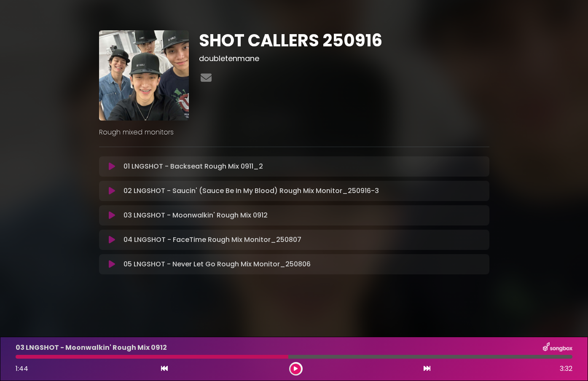
click at [16, 358] on div at bounding box center [152, 357] width 273 height 4
click at [18, 359] on div "03 LNGSHOT - Moonwalkin' Rough Mix 0912 1:44 3:32" at bounding box center [294, 358] width 567 height 33
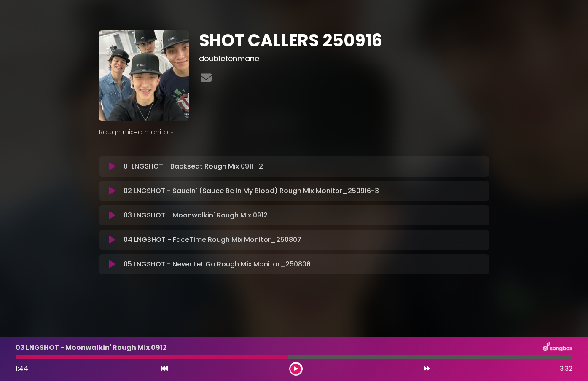
click at [18, 359] on div "03 LNGSHOT - Moonwalkin' Rough Mix 0912 1:44 3:32" at bounding box center [294, 358] width 567 height 33
click at [296, 370] on icon at bounding box center [296, 368] width 4 height 5
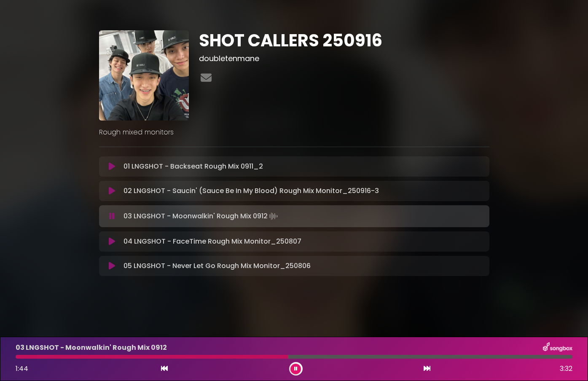
click at [296, 370] on icon at bounding box center [295, 368] width 3 height 5
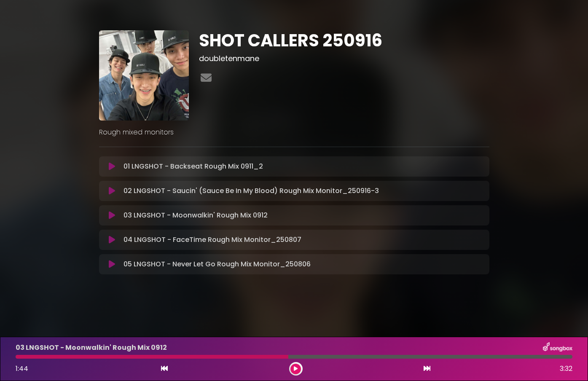
click at [18, 358] on div at bounding box center [152, 357] width 273 height 4
click at [18, 359] on div "03 LNGSHOT - Moonwalkin' Rough Mix 0912 1:44 3:32" at bounding box center [294, 358] width 567 height 33
click at [18, 358] on div at bounding box center [152, 357] width 273 height 4
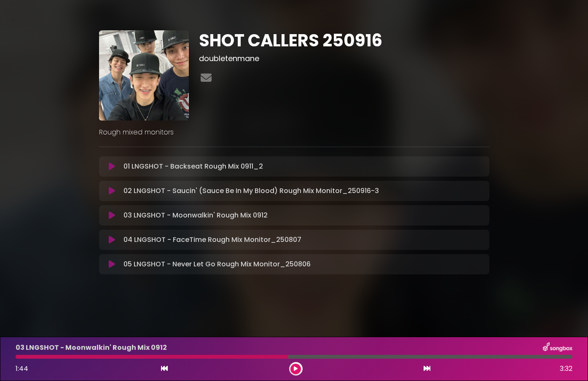
click at [18, 358] on div at bounding box center [152, 357] width 273 height 4
click at [298, 371] on button at bounding box center [296, 369] width 11 height 11
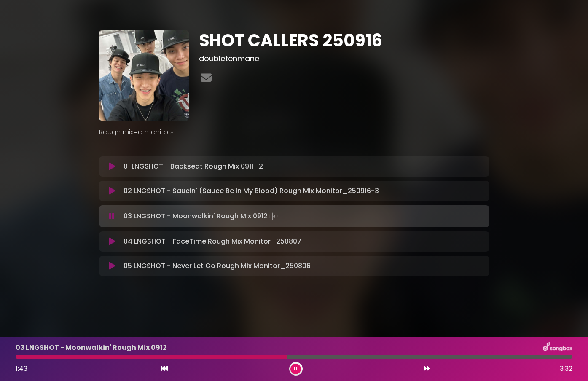
click at [298, 371] on button at bounding box center [296, 369] width 11 height 11
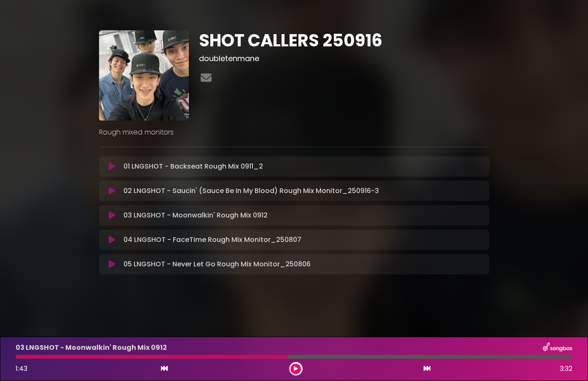
drag, startPoint x: 113, startPoint y: 190, endPoint x: 213, endPoint y: 299, distance: 147.7
click at [115, 190] on button at bounding box center [112, 191] width 16 height 8
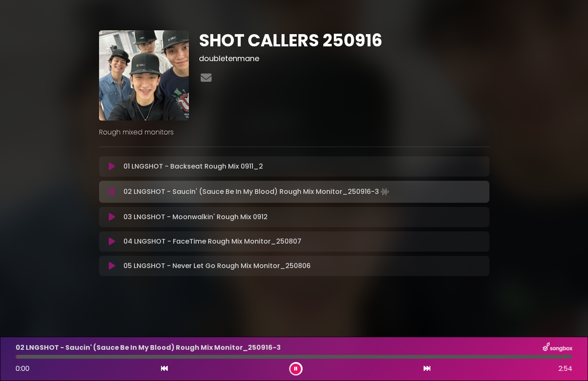
click at [298, 369] on button at bounding box center [296, 369] width 11 height 11
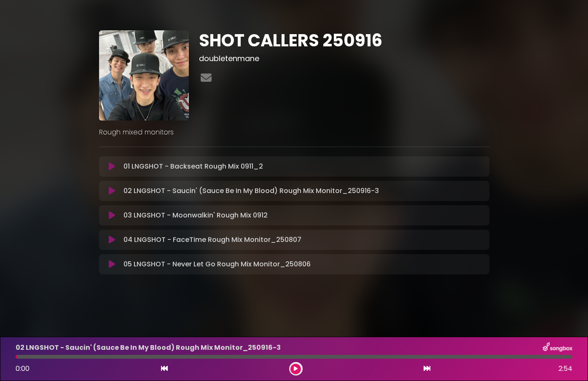
click at [111, 219] on icon at bounding box center [112, 215] width 6 height 8
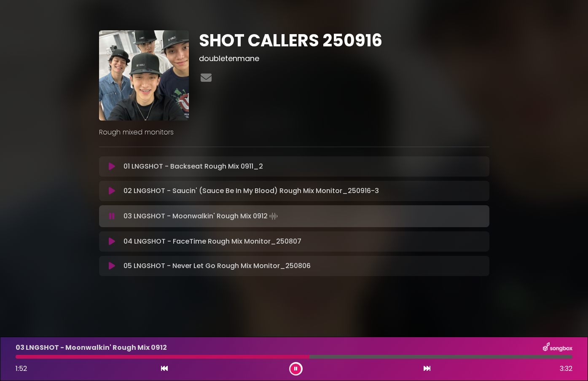
click at [296, 367] on icon at bounding box center [295, 368] width 3 height 5
